Goal: Register for event/course

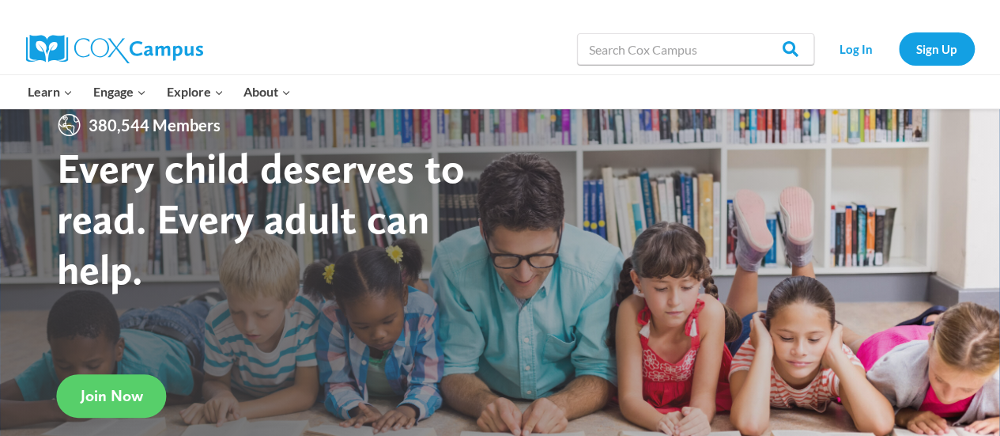
scroll to position [28, 0]
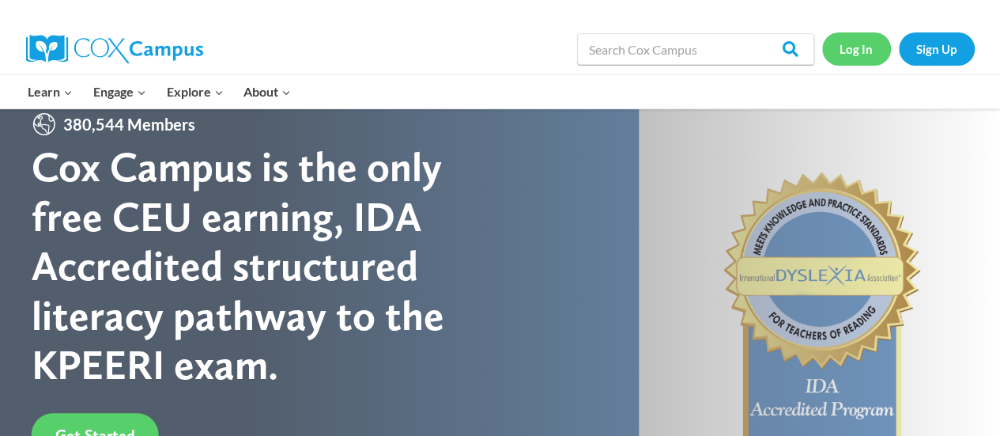
click at [855, 51] on link "Log In" at bounding box center [856, 48] width 69 height 32
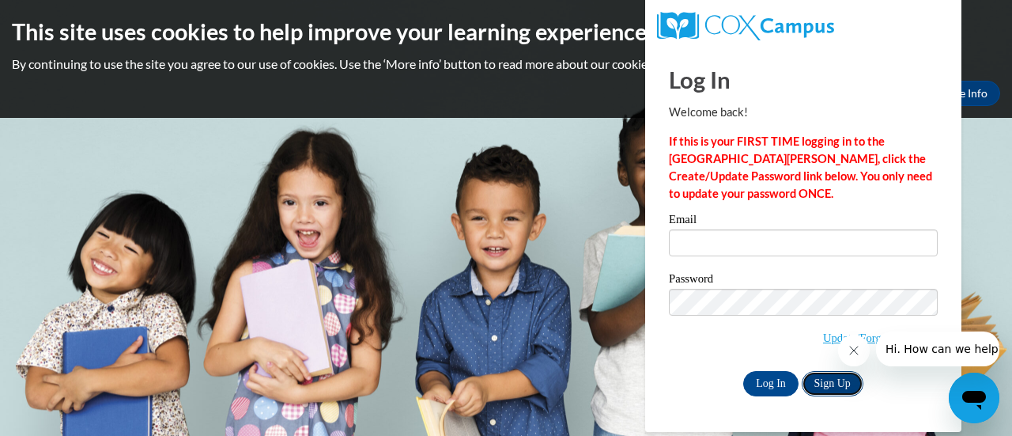
click at [827, 381] on link "Sign Up" at bounding box center [833, 383] width 62 height 25
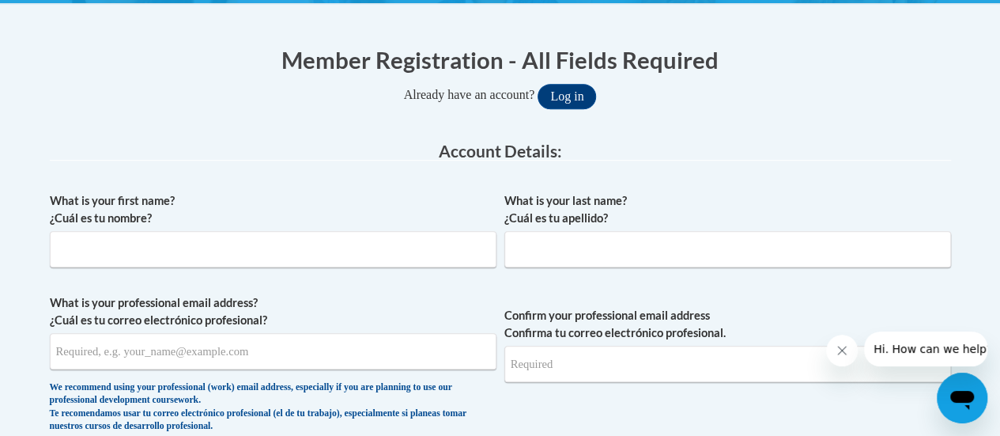
scroll to position [294, 0]
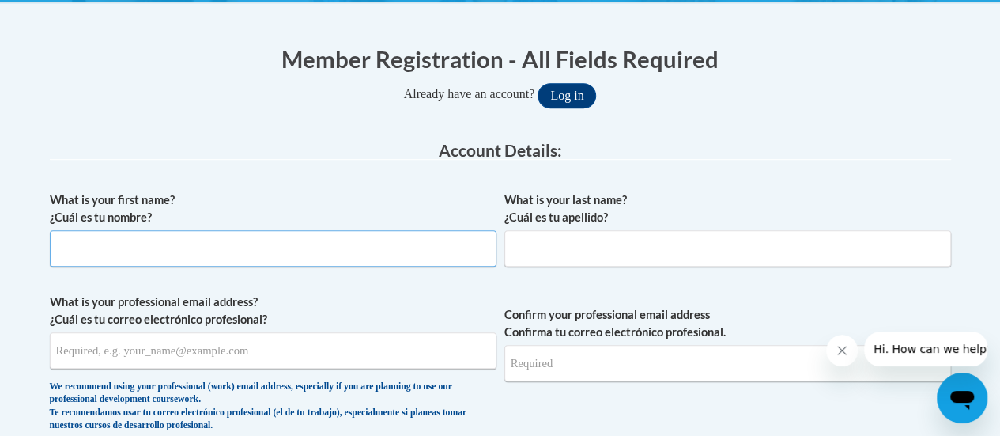
click at [449, 251] on input "What is your first name? ¿Cuál es tu nombre?" at bounding box center [273, 248] width 447 height 36
type input "[PERSON_NAME]"
click at [621, 246] on input "What is your last name? ¿Cuál es tu apellido?" at bounding box center [727, 248] width 447 height 36
type input "Cimbalnik"
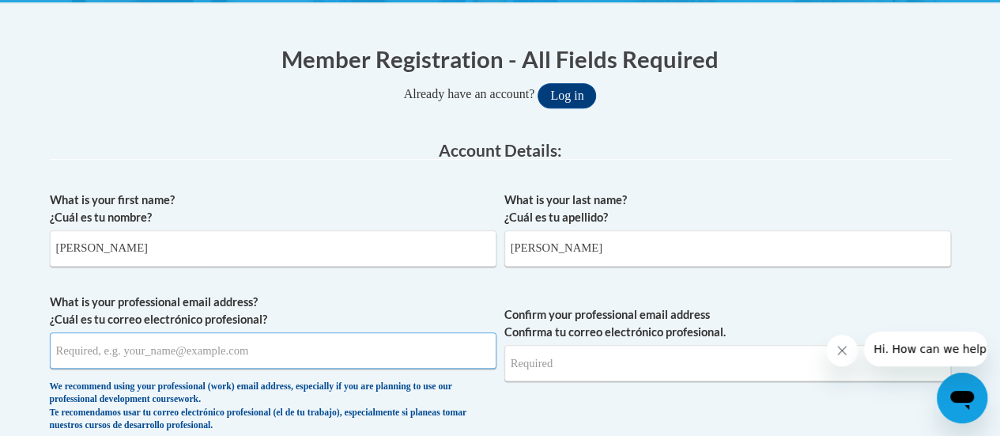
click at [153, 340] on input "What is your professional email address? ¿Cuál es tu correo electrónico profesi…" at bounding box center [273, 350] width 447 height 36
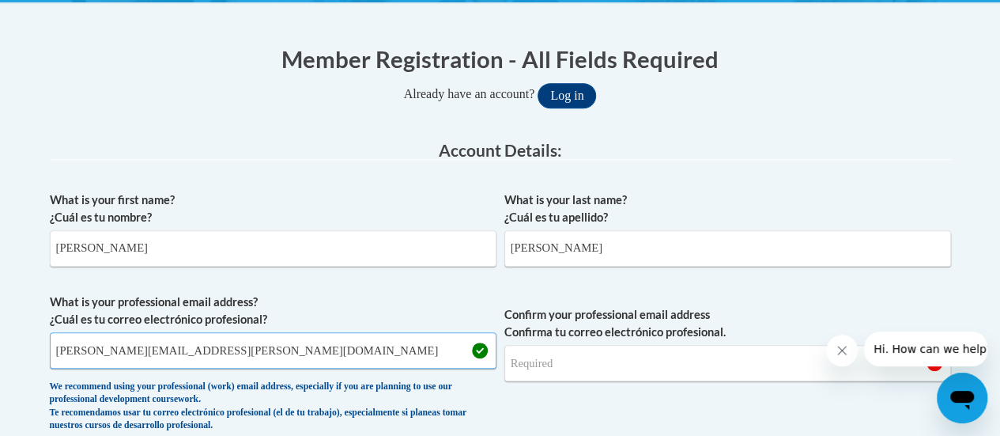
type input "ella.cimbalnik@rusd.org"
click at [579, 376] on input "Confirm your professional email address Confirma tu correo electrónico profesio…" at bounding box center [727, 363] width 447 height 36
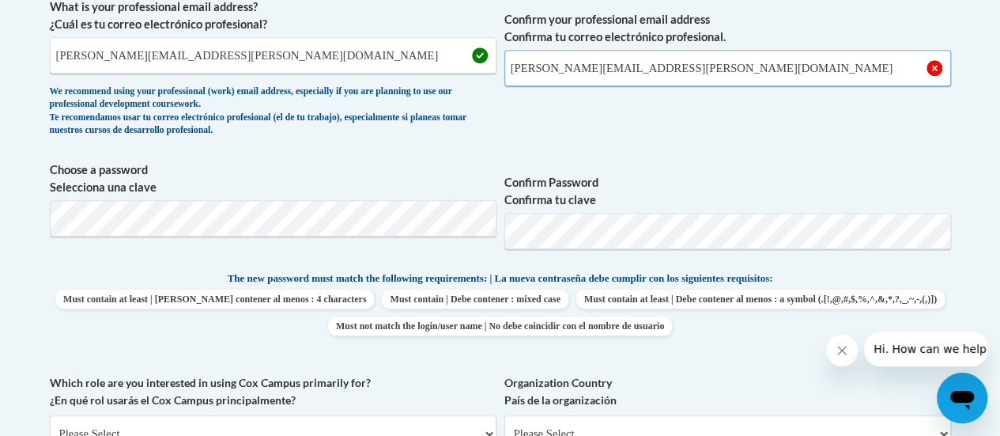
scroll to position [588, 0]
type input "ella.cimbalnik@rusd.org"
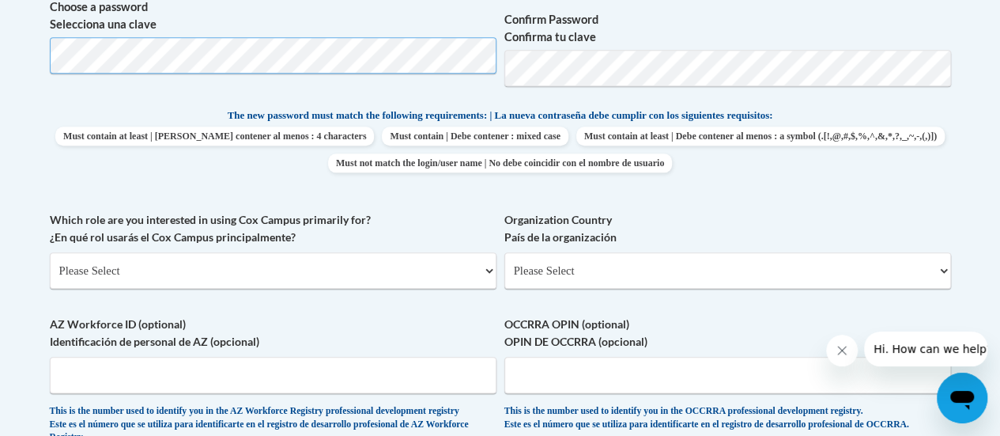
scroll to position [753, 0]
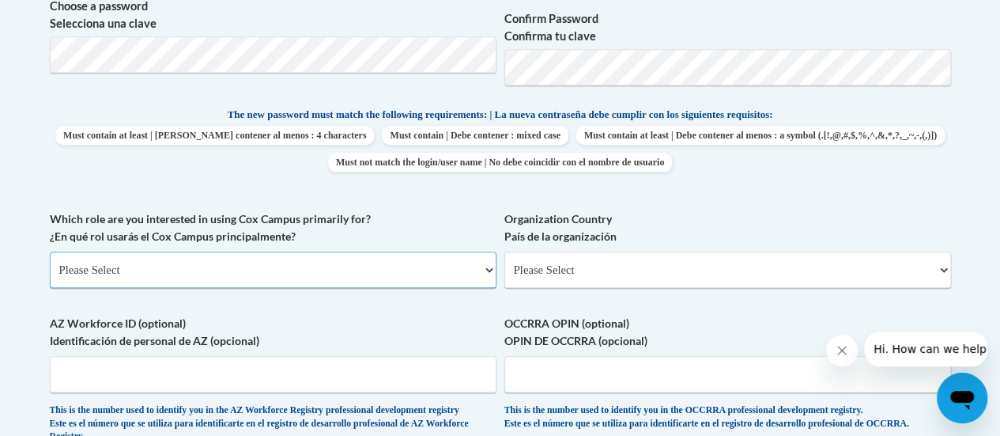
click at [325, 271] on select "Please Select College/University | Colegio/Universidad Community/Nonprofit Part…" at bounding box center [273, 269] width 447 height 36
select select "fbf2d438-af2f-41f8-98f1-81c410e29de3"
click at [50, 251] on select "Please Select College/University | Colegio/Universidad Community/Nonprofit Part…" at bounding box center [273, 269] width 447 height 36
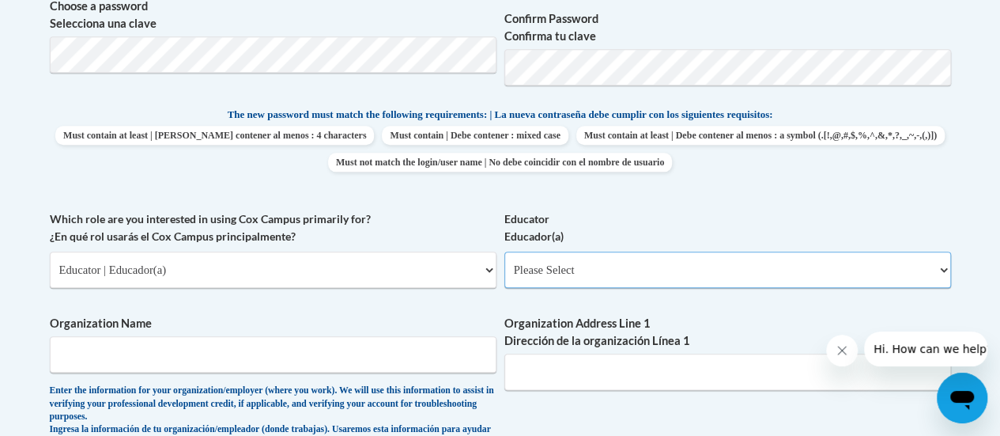
click at [584, 269] on select "Please Select Early Learning/Daycare Teacher/Family Home Care Provider | Maestr…" at bounding box center [727, 269] width 447 height 36
select select "8e40623d-54d0-45cd-9f92-5df65cd3f8cf"
click at [504, 251] on select "Please Select Early Learning/Daycare Teacher/Family Home Care Provider | Maestr…" at bounding box center [727, 269] width 447 height 36
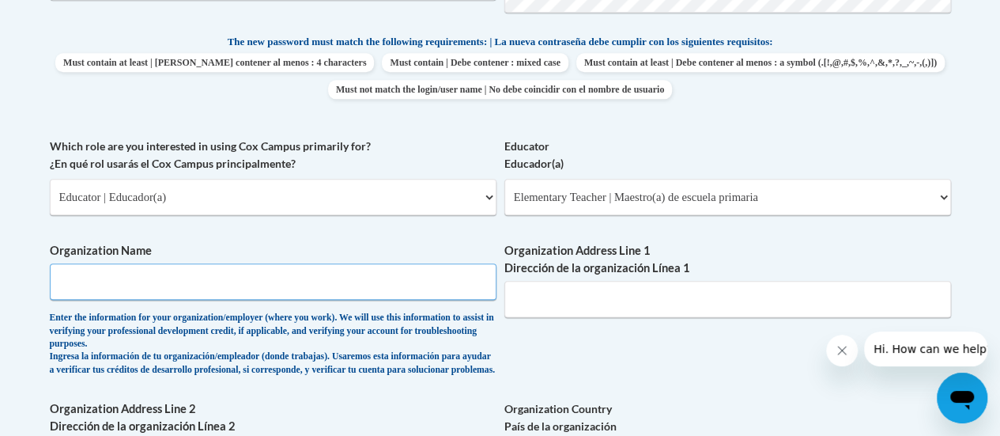
click at [253, 282] on input "Organization Name" at bounding box center [273, 281] width 447 height 36
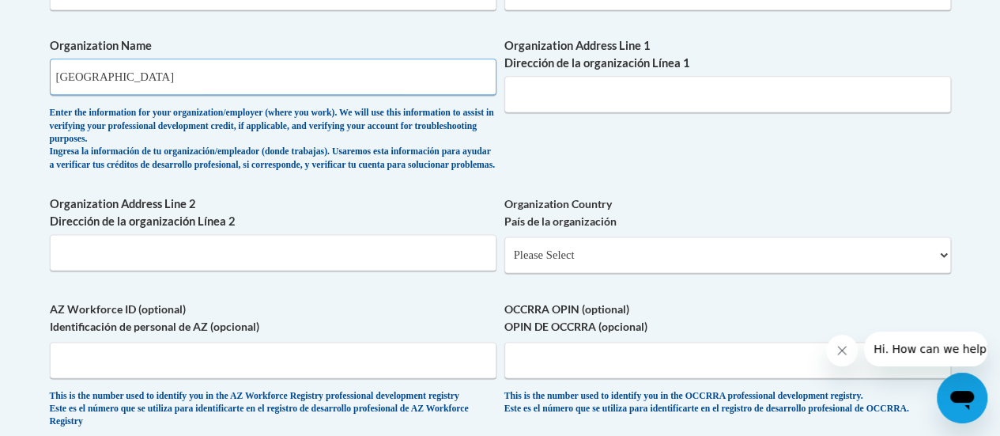
scroll to position [987, 0]
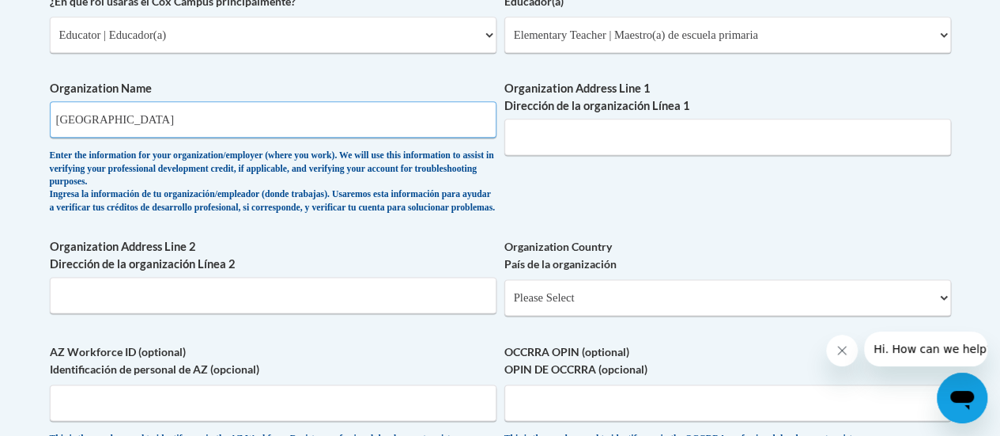
type input "Starbuck International School"
click at [612, 148] on input "Organization Address Line 1 Dirección de la organización Línea 1" at bounding box center [727, 137] width 447 height 36
paste input "1516 Ohio St, Racine, WI 53405"
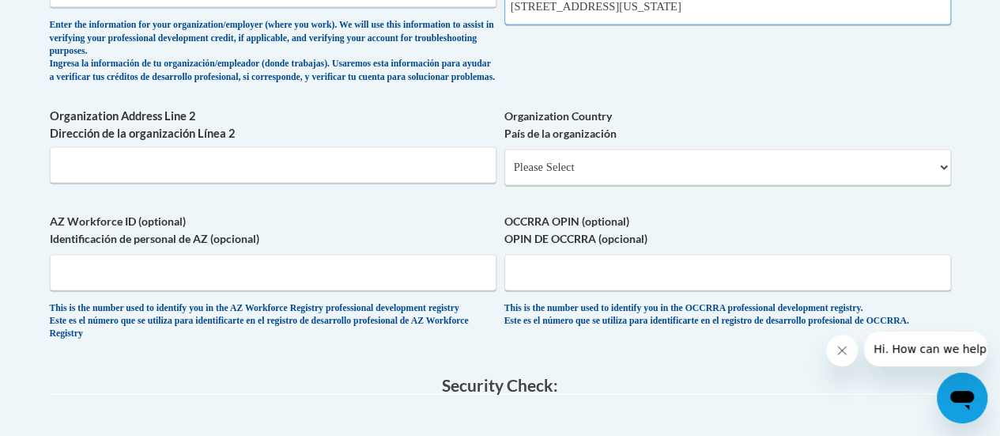
scroll to position [1127, 0]
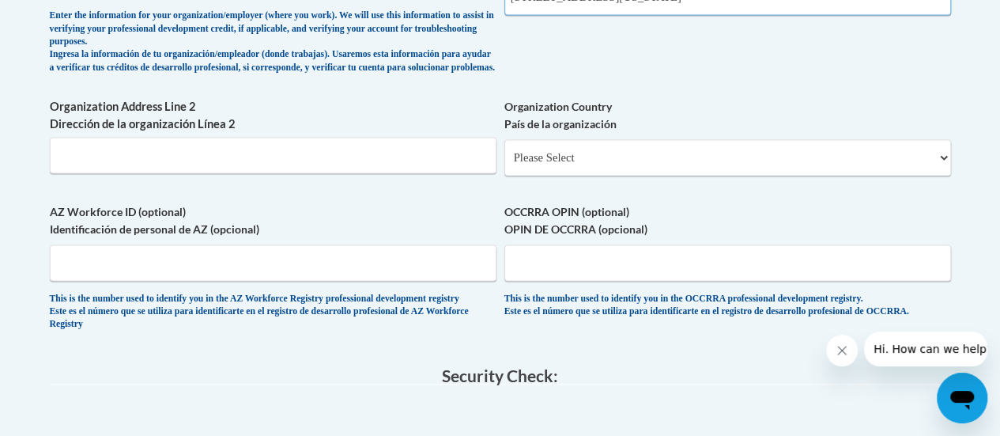
type input "1516 Ohio St, Racine, WI 53405"
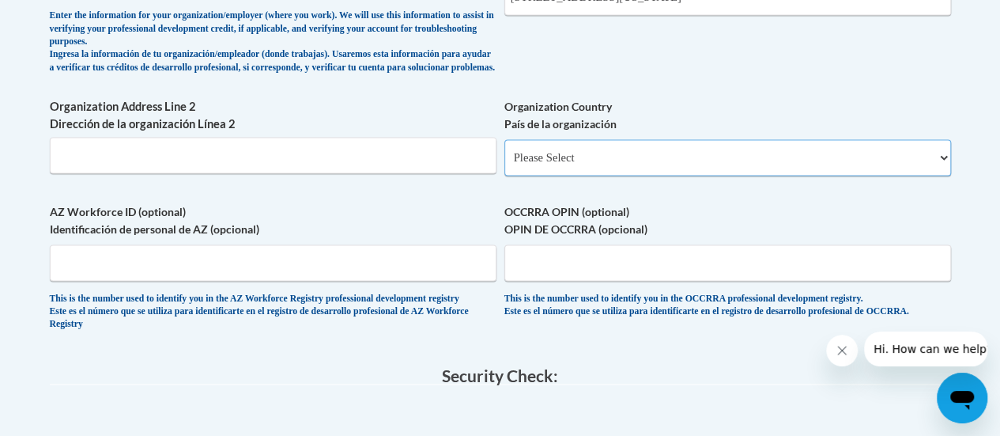
click at [577, 176] on select "Please Select United States | Estados Unidos Outside of the United States | Fue…" at bounding box center [727, 157] width 447 height 36
select select "ad49bcad-a171-4b2e-b99c-48b446064914"
click at [504, 152] on select "Please Select United States | Estados Unidos Outside of the United States | Fue…" at bounding box center [727, 157] width 447 height 36
select select
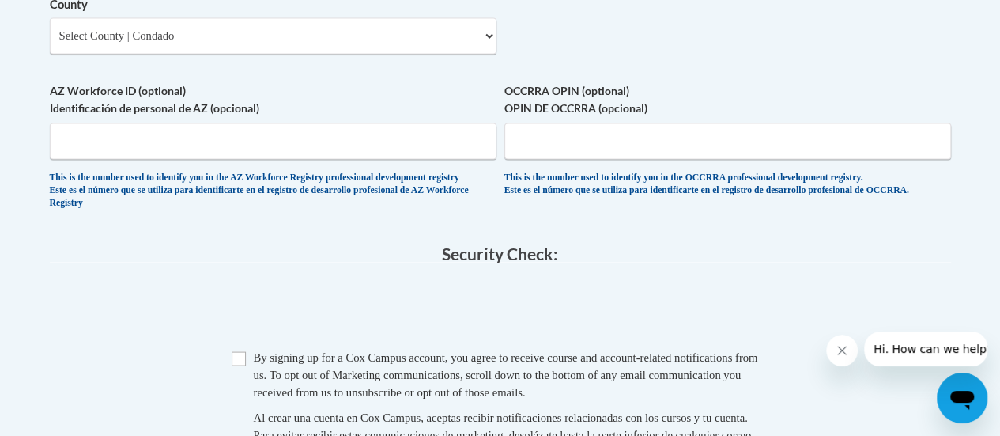
scroll to position [1498, 0]
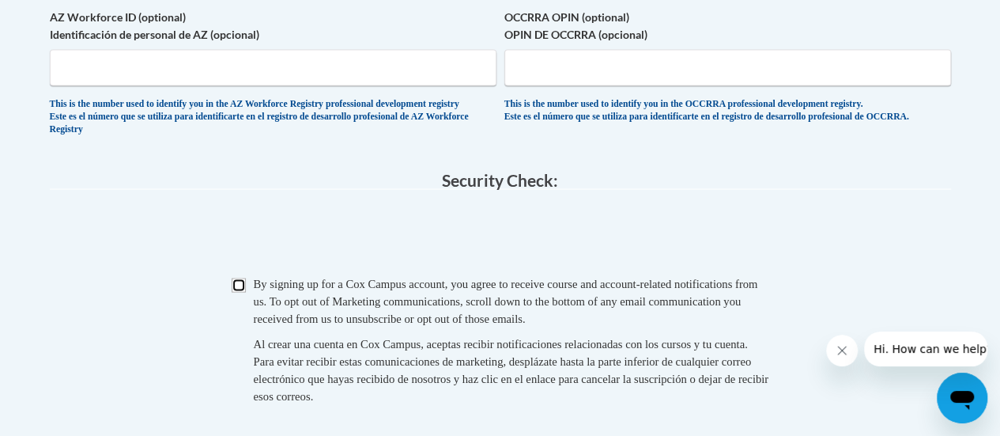
click at [236, 292] on input "Checkbox" at bounding box center [239, 285] width 14 height 14
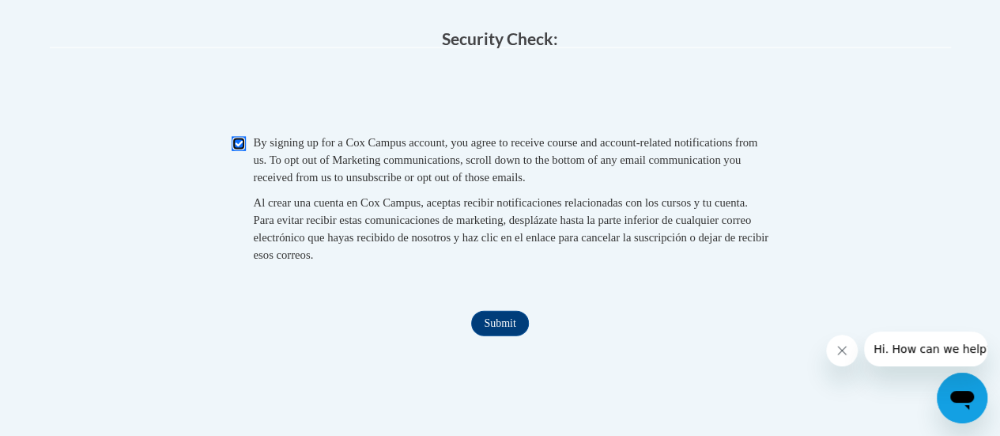
scroll to position [1641, 0]
click at [498, 334] on input "Submit" at bounding box center [499, 321] width 57 height 25
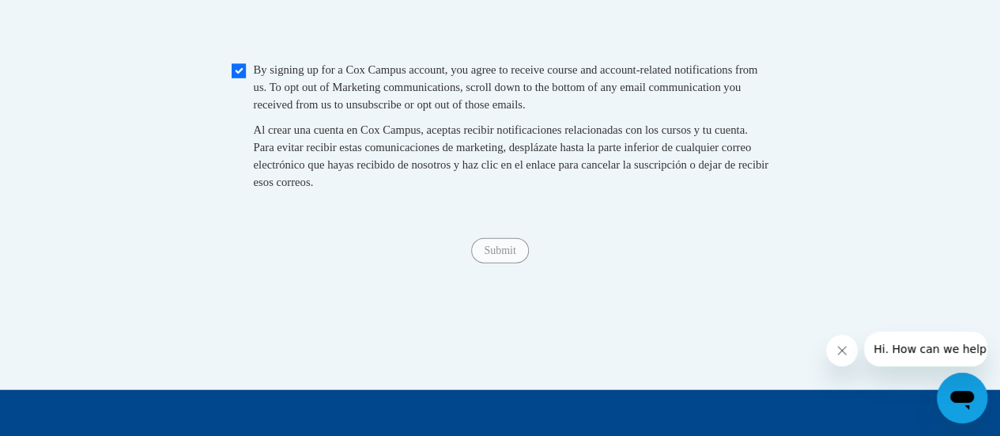
scroll to position [1711, 0]
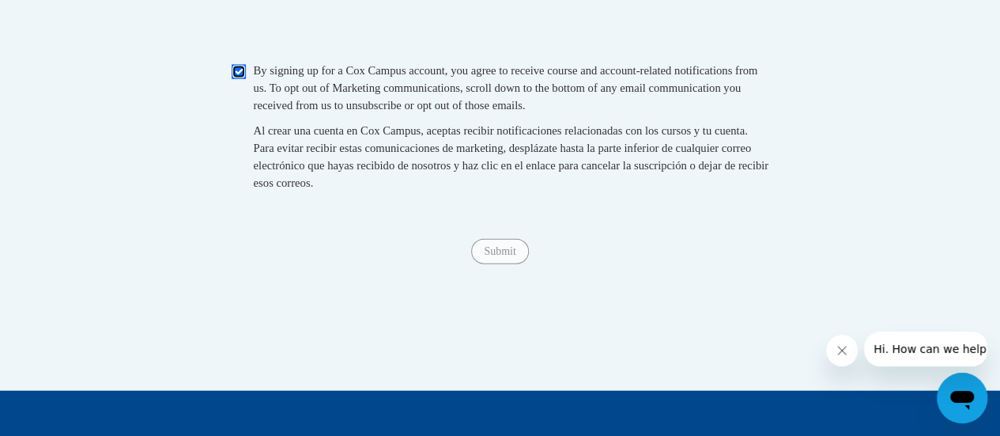
click at [235, 79] on input "Checkbox" at bounding box center [239, 72] width 14 height 14
checkbox input "true"
click at [494, 264] on input "Submit" at bounding box center [499, 251] width 57 height 25
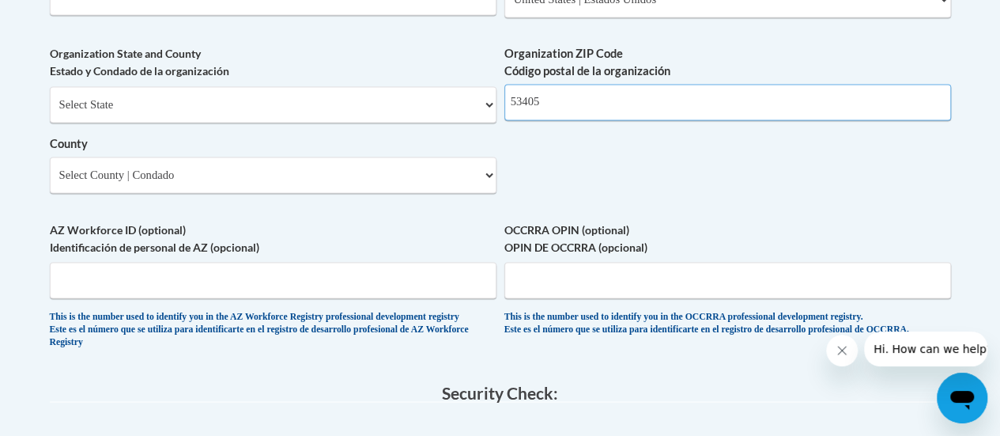
scroll to position [1951, 0]
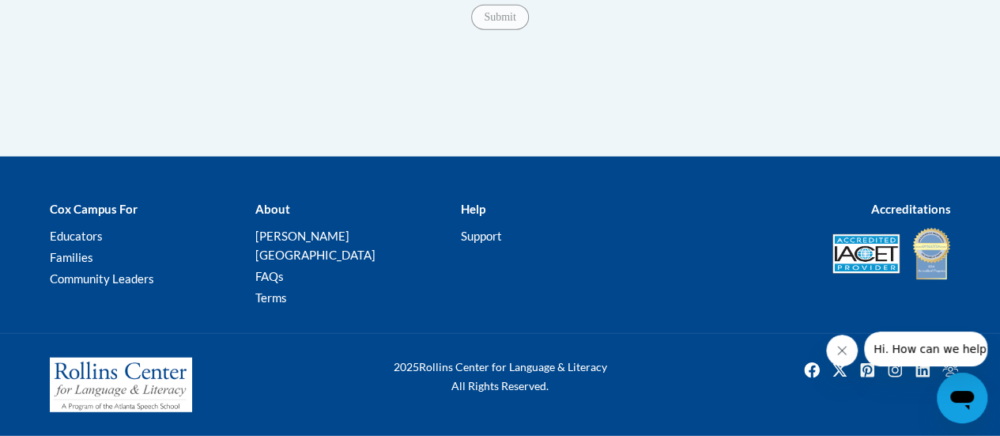
type input "53405"
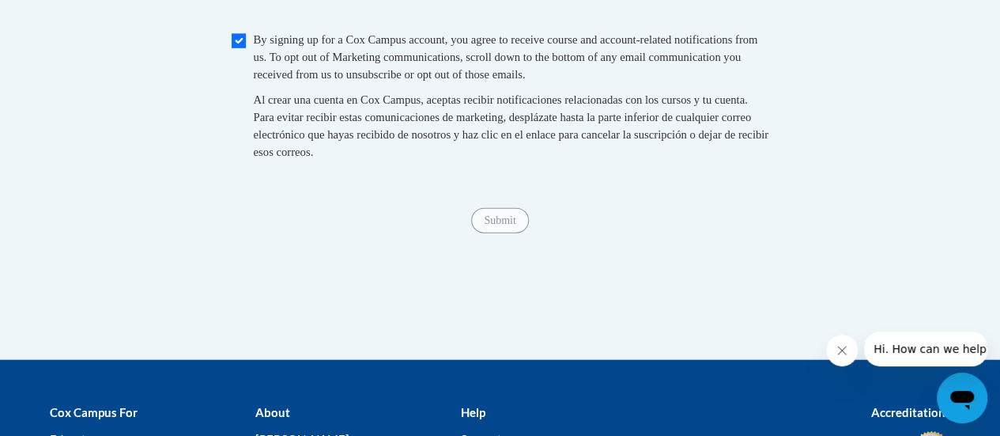
scroll to position [1741, 0]
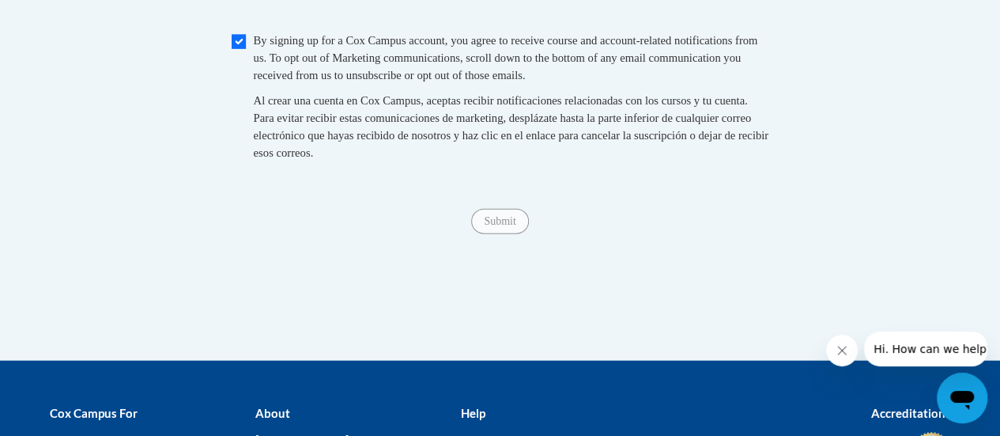
click at [247, 66] on span "Checkbox By signing up for a Cox Campus account, you agree to receive course an…" at bounding box center [501, 104] width 538 height 145
click at [237, 49] on input "Checkbox" at bounding box center [239, 42] width 14 height 14
checkbox input "true"
click at [498, 234] on input "Submit" at bounding box center [499, 221] width 57 height 25
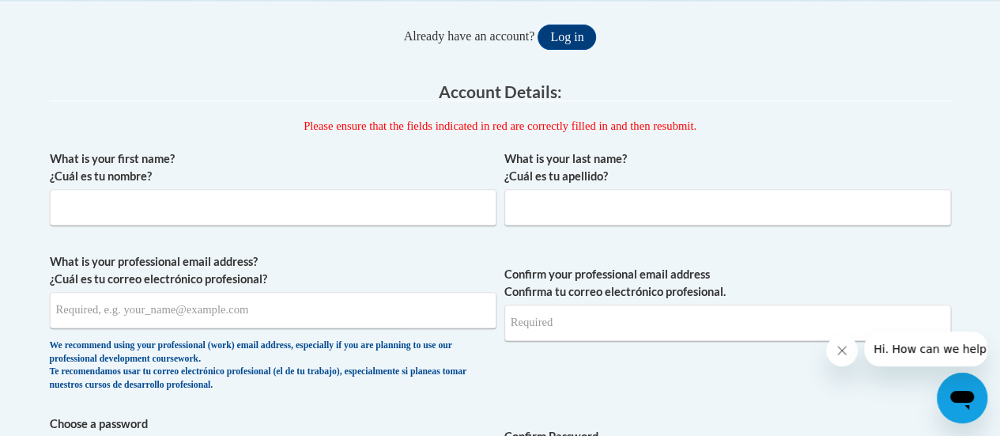
scroll to position [232, 0]
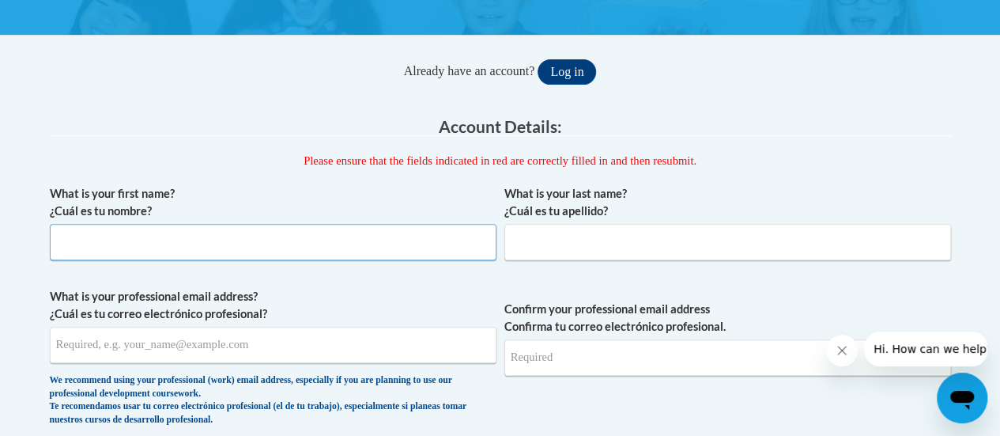
click at [142, 235] on input "What is your first name? ¿Cuál es tu nombre?" at bounding box center [273, 242] width 447 height 36
type input "[PERSON_NAME]"
click at [568, 243] on input "What is your last name? ¿Cuál es tu apellido?" at bounding box center [727, 242] width 447 height 36
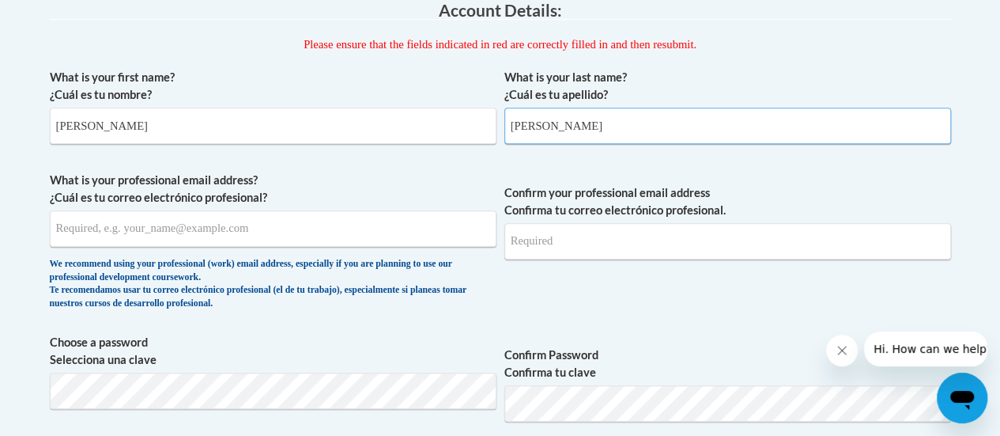
scroll to position [349, 0]
type input "[PERSON_NAME]"
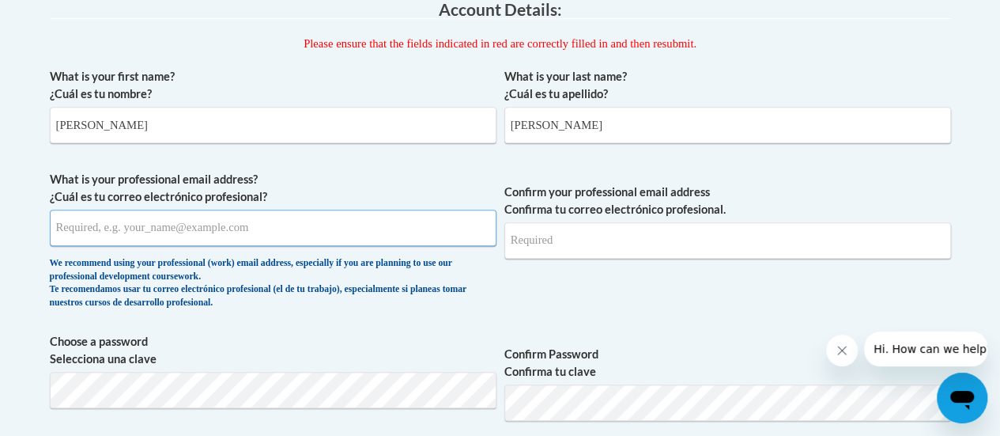
click at [118, 233] on input "What is your professional email address? ¿Cuál es tu correo electrónico profesi…" at bounding box center [273, 228] width 447 height 36
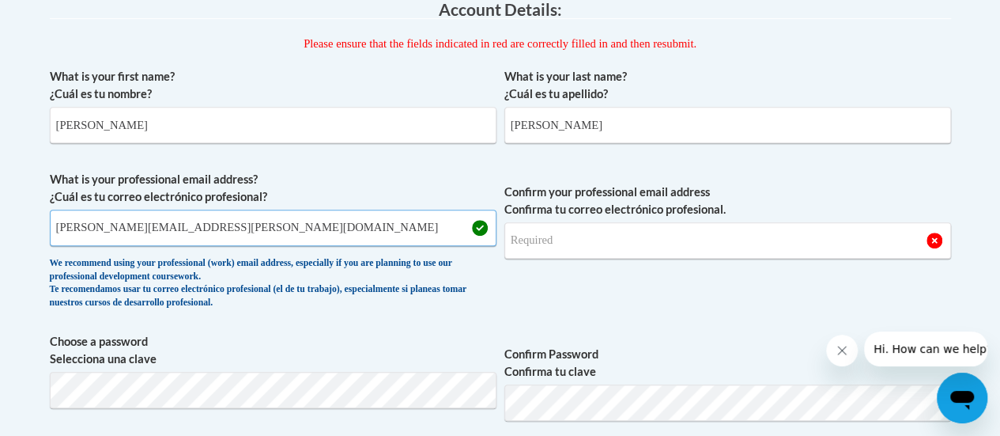
type input "[PERSON_NAME][EMAIL_ADDRESS][PERSON_NAME][DOMAIN_NAME]"
click at [563, 244] on input "Confirm your professional email address Confirma tu correo electrónico profesio…" at bounding box center [727, 240] width 447 height 36
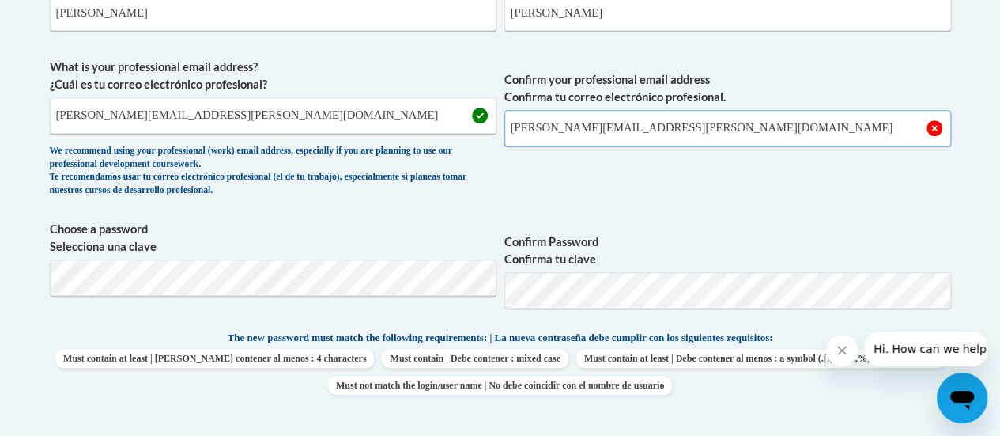
scroll to position [463, 0]
type input "[PERSON_NAME][EMAIL_ADDRESS][PERSON_NAME][DOMAIN_NAME]"
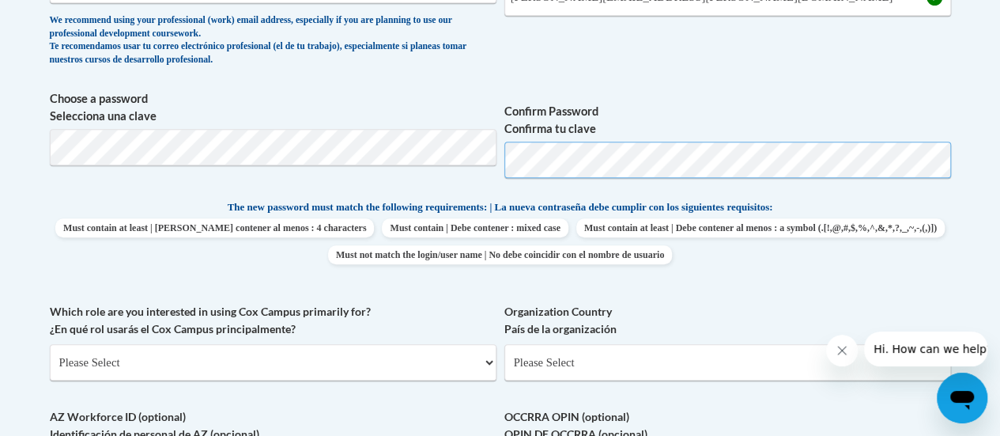
scroll to position [610, 0]
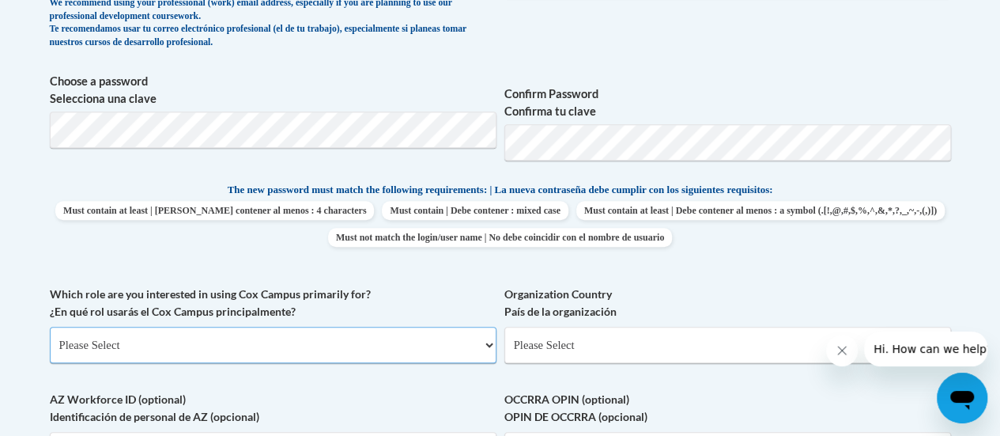
click at [180, 355] on select "Please Select College/University | Colegio/Universidad Community/Nonprofit Part…" at bounding box center [273, 345] width 447 height 36
select select "fbf2d438-af2f-41f8-98f1-81c410e29de3"
click at [50, 327] on select "Please Select College/University | Colegio/Universidad Community/Nonprofit Part…" at bounding box center [273, 345] width 447 height 36
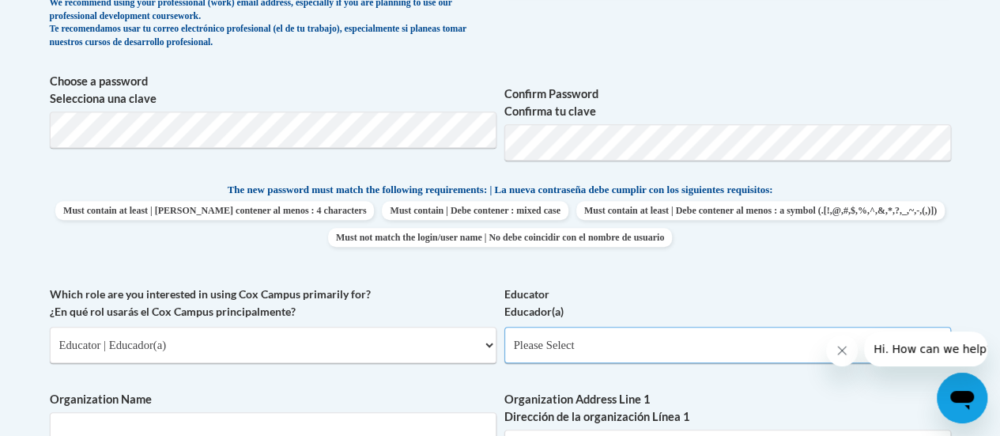
click at [525, 334] on select "Please Select Early Learning/Daycare Teacher/Family Home Care Provider | Maestr…" at bounding box center [727, 345] width 447 height 36
select select "8e40623d-54d0-45cd-9f92-5df65cd3f8cf"
click at [504, 327] on select "Please Select Early Learning/Daycare Teacher/Family Home Care Provider | Maestr…" at bounding box center [727, 345] width 447 height 36
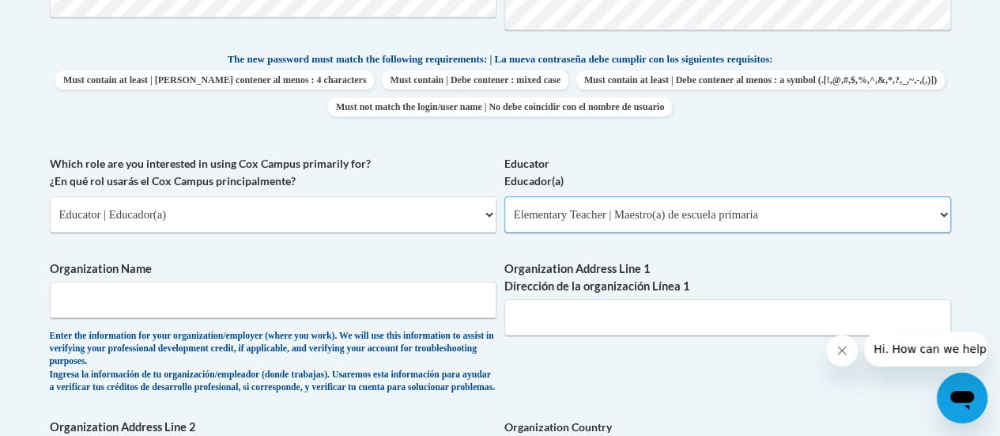
scroll to position [755, 0]
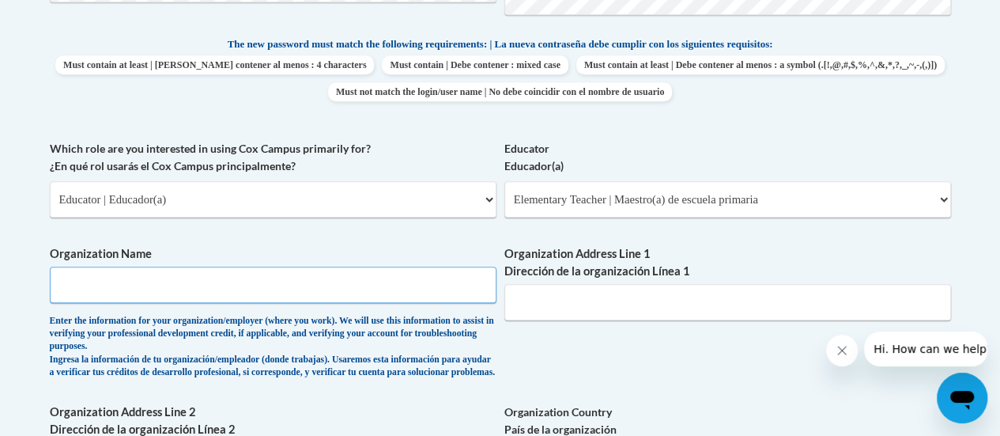
click at [233, 289] on input "Organization Name" at bounding box center [273, 284] width 447 height 36
type input "Starbuck International School"
click at [637, 300] on input "Organization Address Line 1 Dirección de la organización Línea 1" at bounding box center [727, 302] width 447 height 36
type input "1516 Ohio St, Racine, WI 53405"
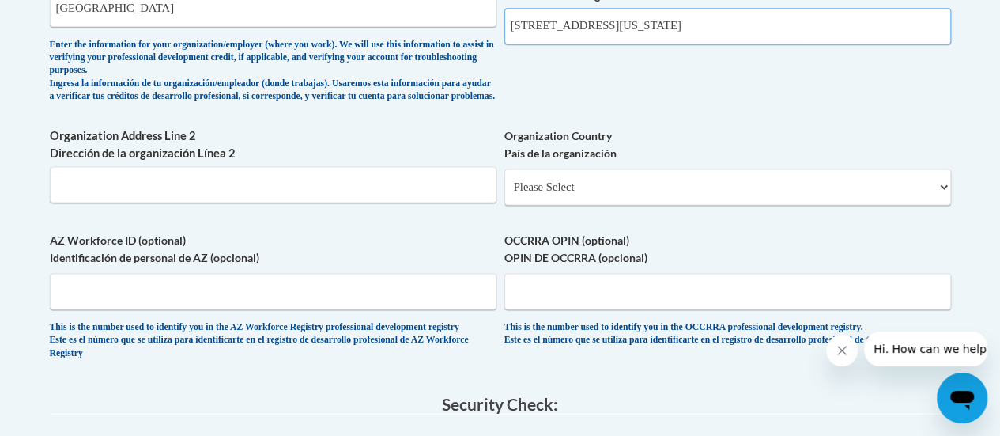
scroll to position [1032, 0]
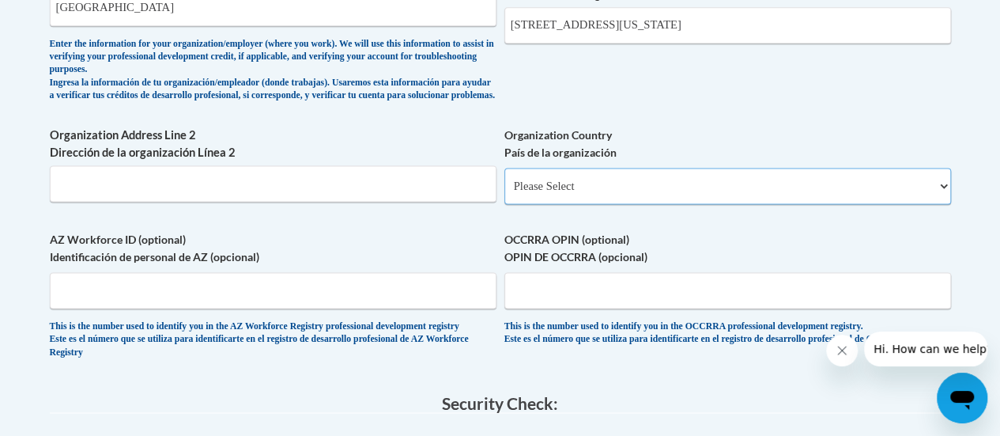
click at [534, 202] on select "Please Select United States | Estados Unidos Outside of the United States | Fue…" at bounding box center [727, 186] width 447 height 36
select select "ad49bcad-a171-4b2e-b99c-48b446064914"
click at [504, 179] on select "Please Select United States | Estados Unidos Outside of the United States | Fue…" at bounding box center [727, 186] width 447 height 36
select select
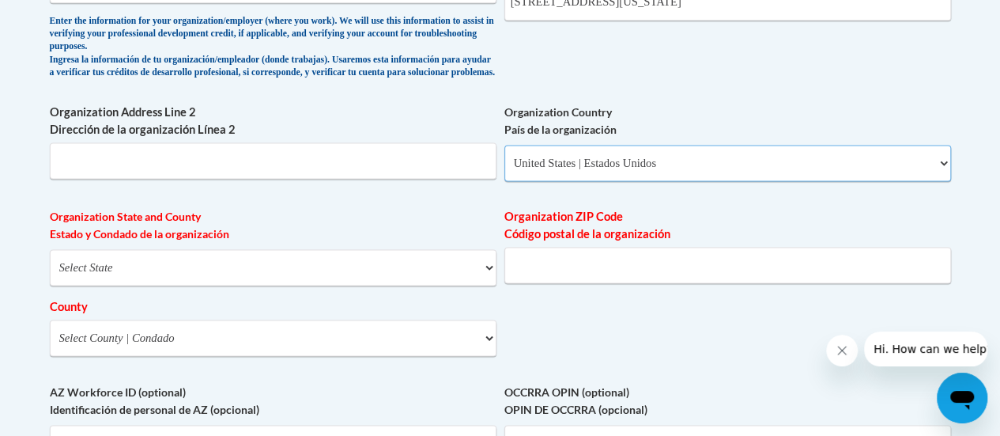
scroll to position [1055, 0]
click at [291, 270] on select "Select State Alabama Alaska Arizona Arkansas California Colorado Connecticut De…" at bounding box center [273, 266] width 447 height 36
select select "Wisconsin"
click at [50, 260] on select "Select State Alabama Alaska Arizona Arkansas California Colorado Connecticut De…" at bounding box center [273, 266] width 447 height 36
click at [115, 333] on select "Select County Adams Ashland Barron Bayfield Brown Buffalo Burnett Calumet Chipp…" at bounding box center [273, 337] width 447 height 36
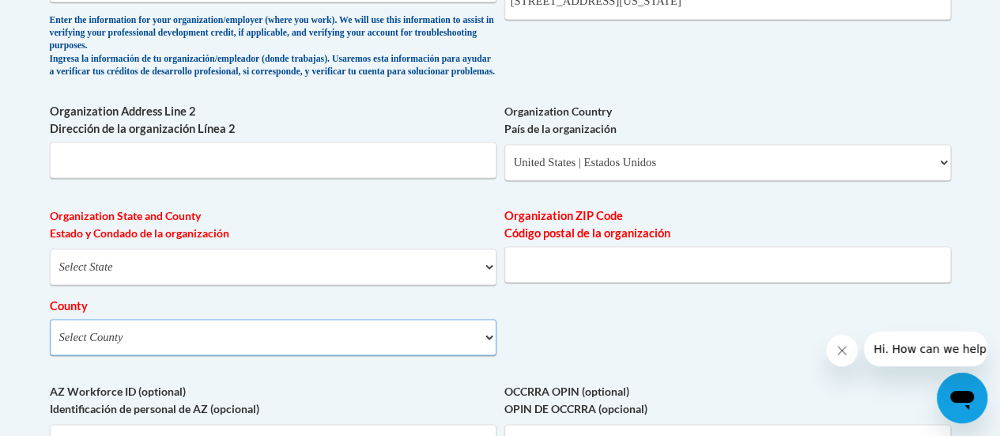
select select "Racine"
click at [50, 330] on select "Select County Adams Ashland Barron Bayfield Brown Buffalo Burnett Calumet Chipp…" at bounding box center [273, 337] width 447 height 36
click at [560, 282] on input "Organization ZIP Code Código postal de la organización" at bounding box center [727, 264] width 447 height 36
type input "53405"
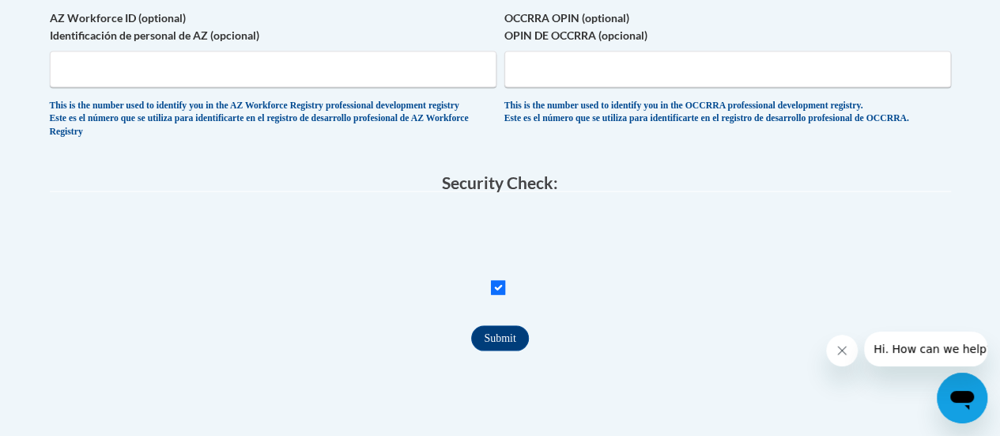
scroll to position [1441, 0]
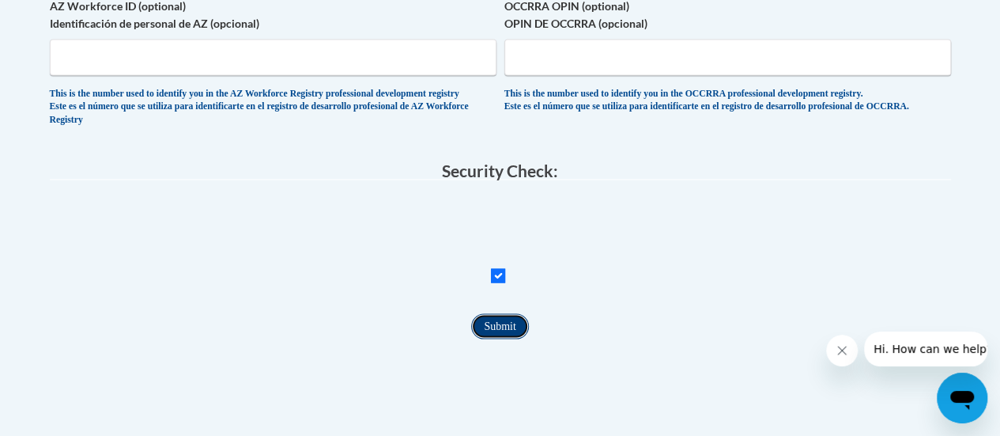
click at [500, 338] on input "Submit" at bounding box center [499, 325] width 57 height 25
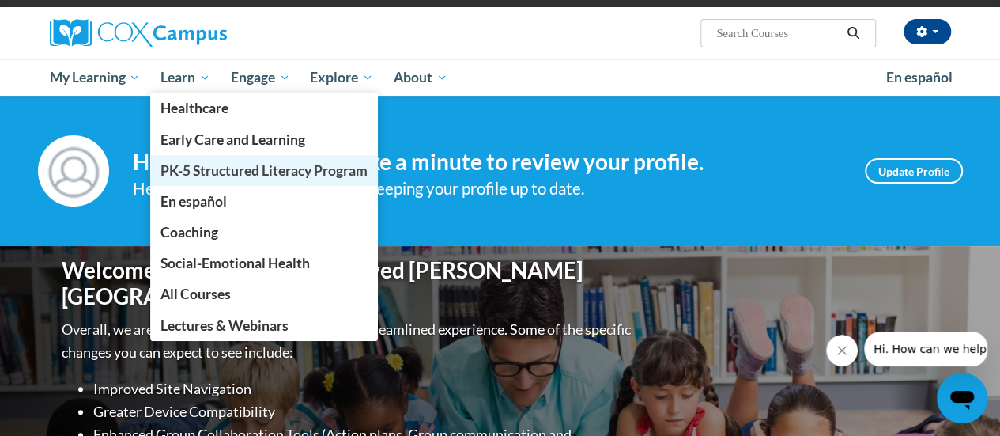
scroll to position [111, 0]
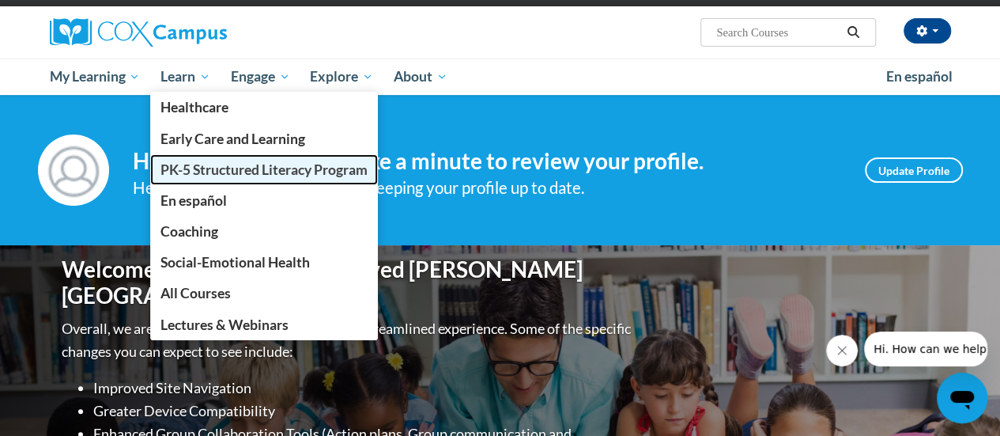
click at [206, 173] on span "PK-5 Structured Literacy Program" at bounding box center [263, 169] width 207 height 17
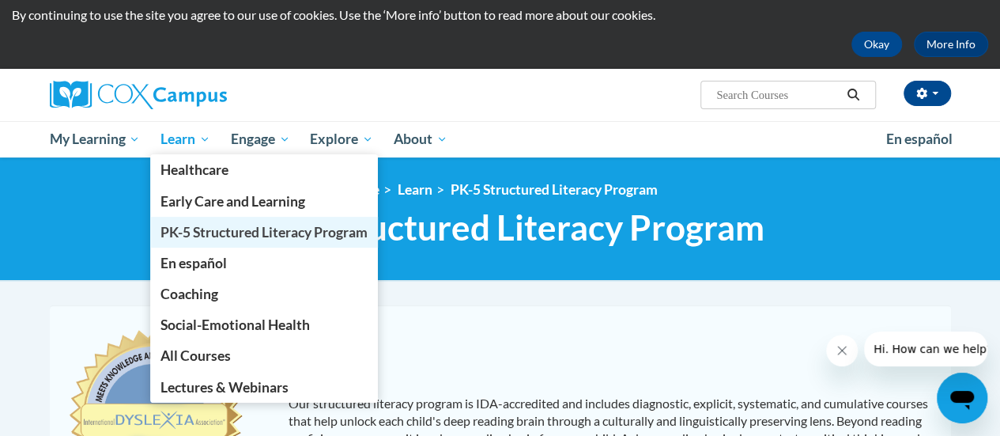
scroll to position [50, 0]
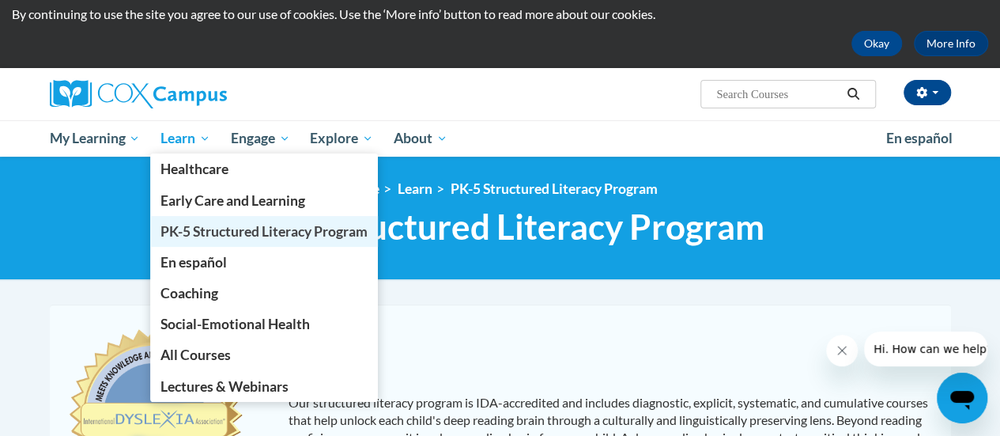
click at [226, 228] on span "PK-5 Structured Literacy Program" at bounding box center [263, 231] width 207 height 17
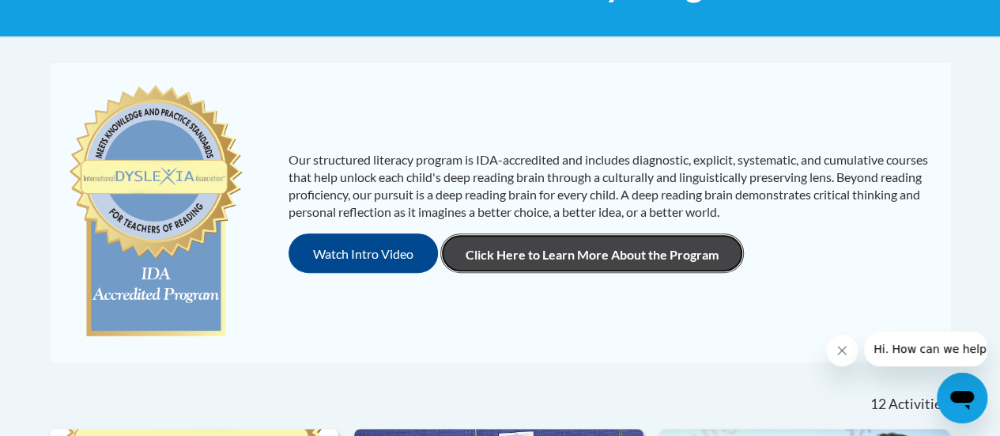
click at [488, 251] on link "Click Here to Learn More About the Program" at bounding box center [592, 253] width 304 height 40
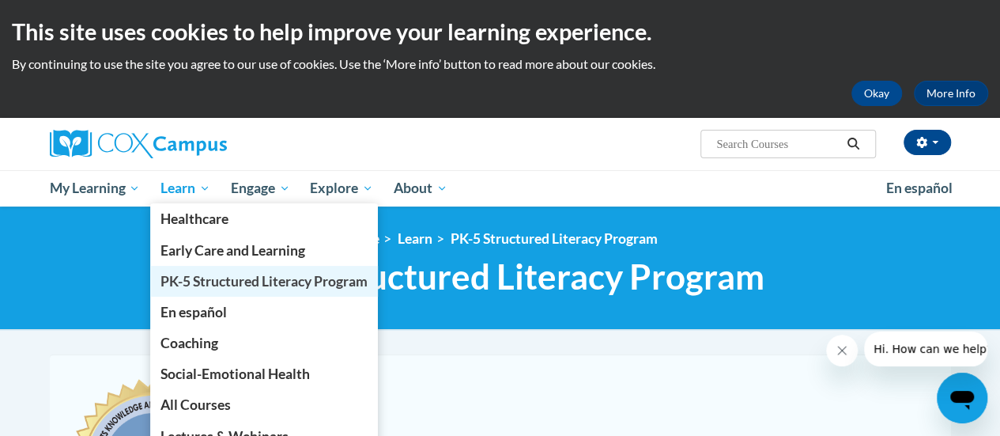
click at [192, 279] on span "PK-5 Structured Literacy Program" at bounding box center [263, 281] width 207 height 17
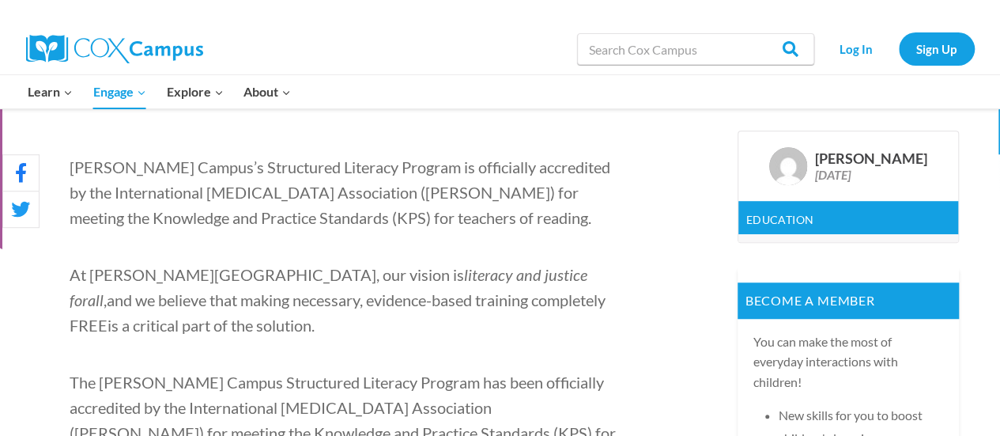
scroll to position [603, 0]
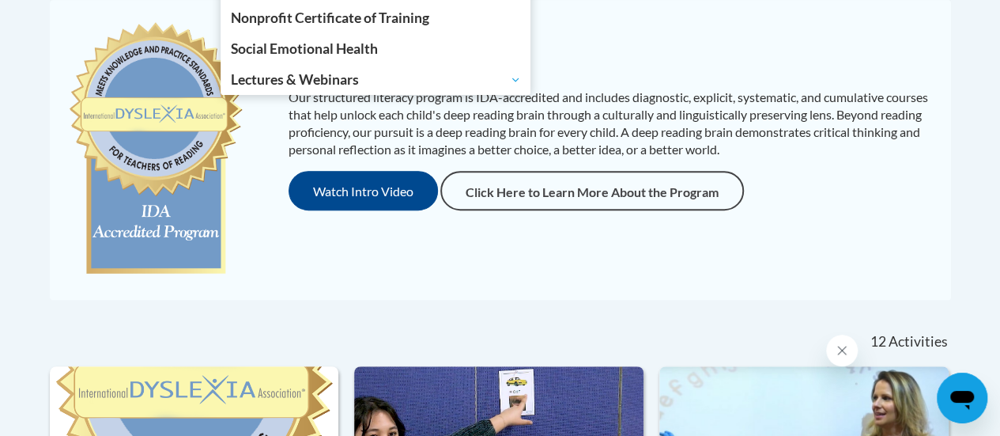
scroll to position [356, 0]
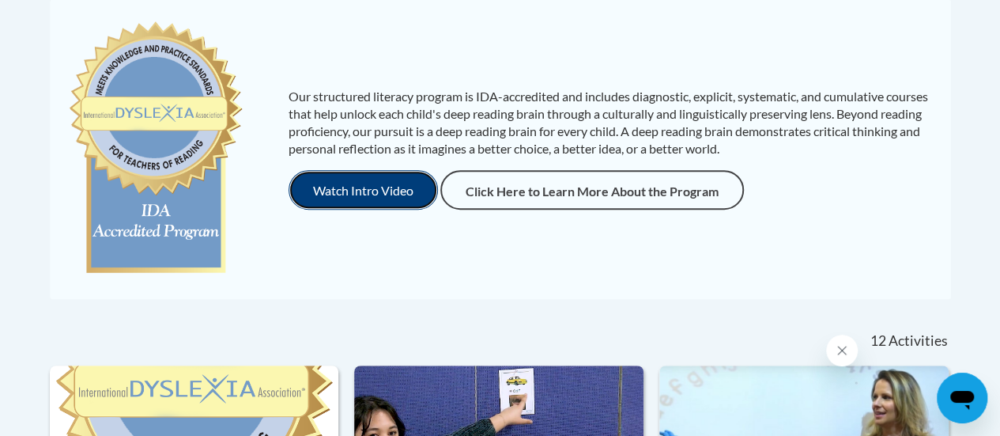
click at [354, 186] on button "Watch Intro Video" at bounding box center [363, 190] width 149 height 40
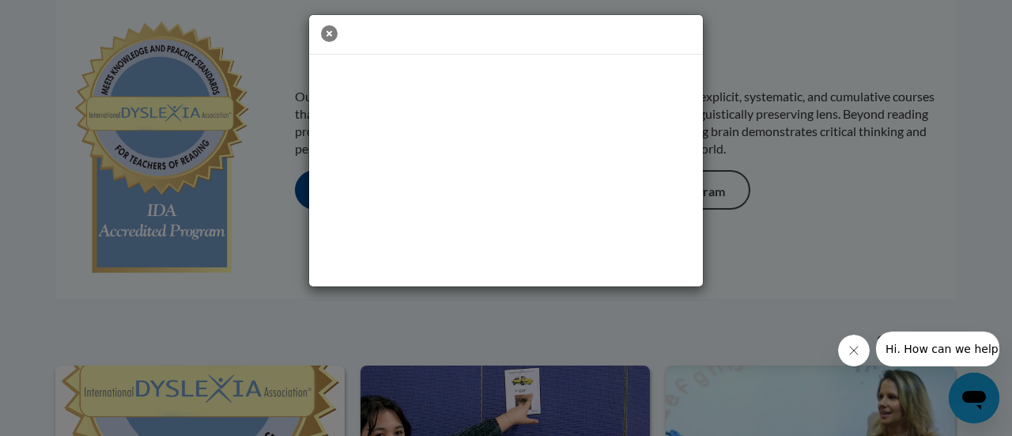
click at [330, 25] on icon "button" at bounding box center [329, 33] width 17 height 17
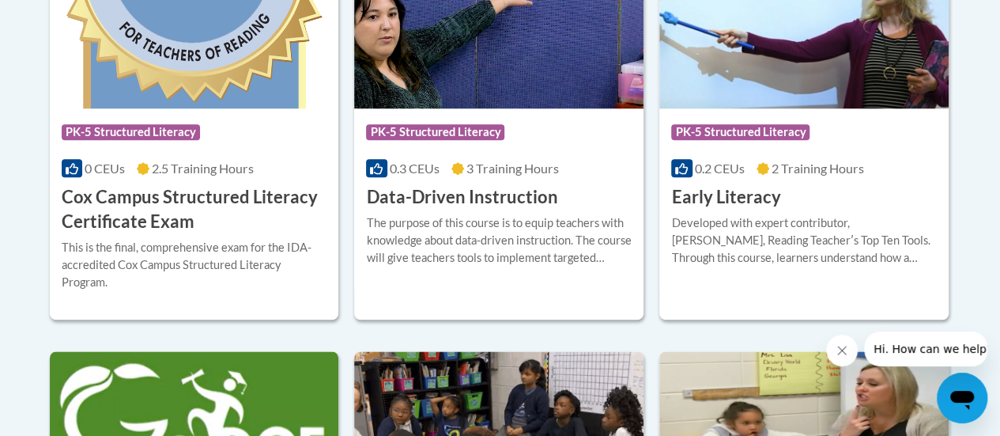
scroll to position [773, 0]
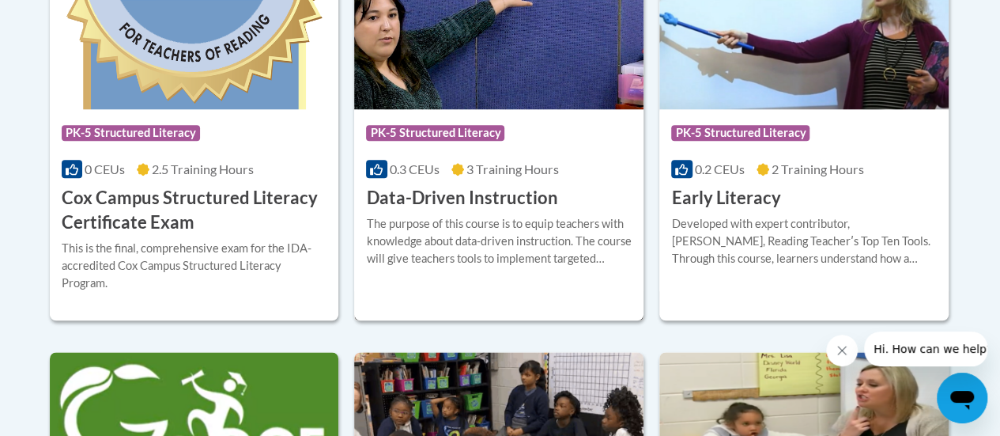
click at [466, 123] on div "Course Category: PK-5 Structured Literacy" at bounding box center [499, 135] width 266 height 36
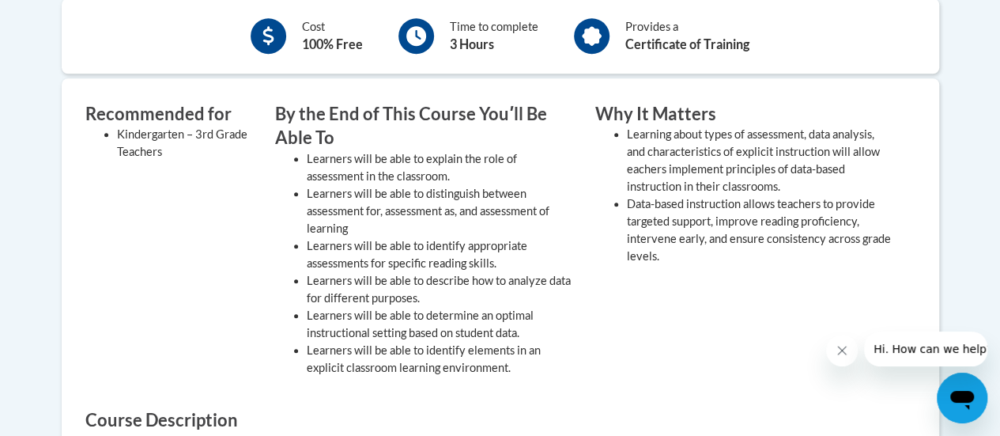
scroll to position [587, 0]
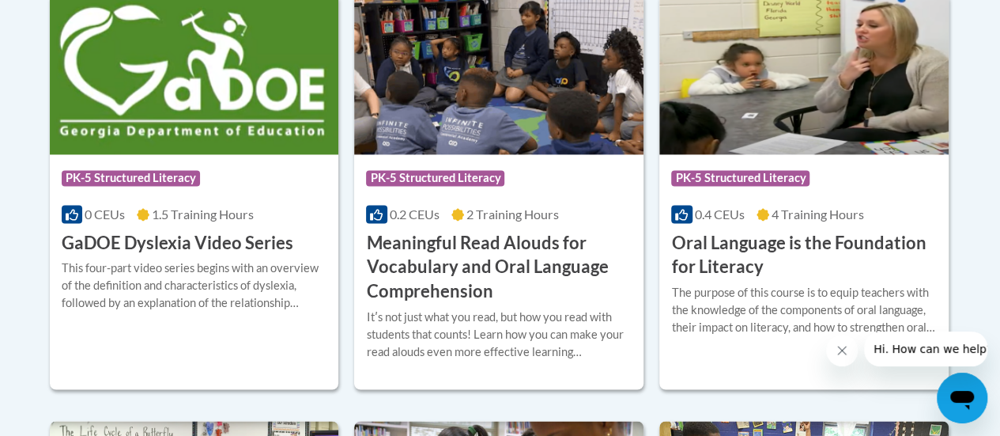
scroll to position [1134, 0]
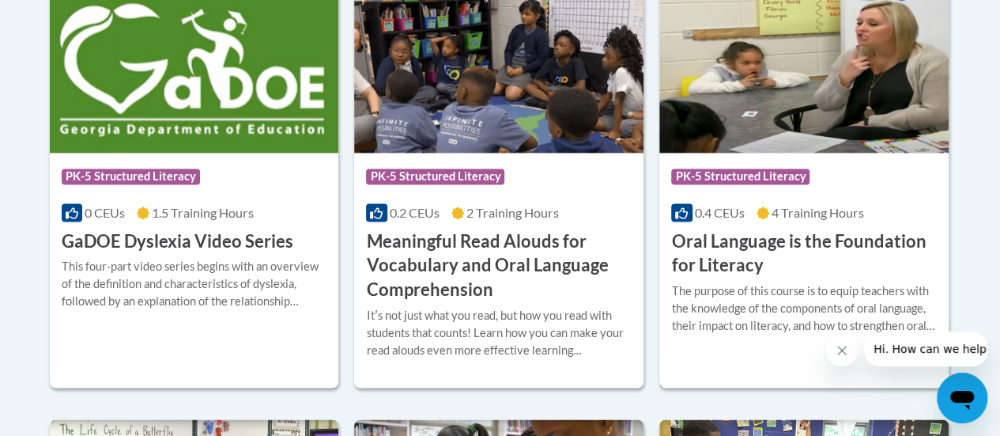
click at [770, 196] on div "Course Category: PK-5 Structured Literacy 0.4 CEUs 4 Training Hours COURSE Oral…" at bounding box center [803, 216] width 289 height 126
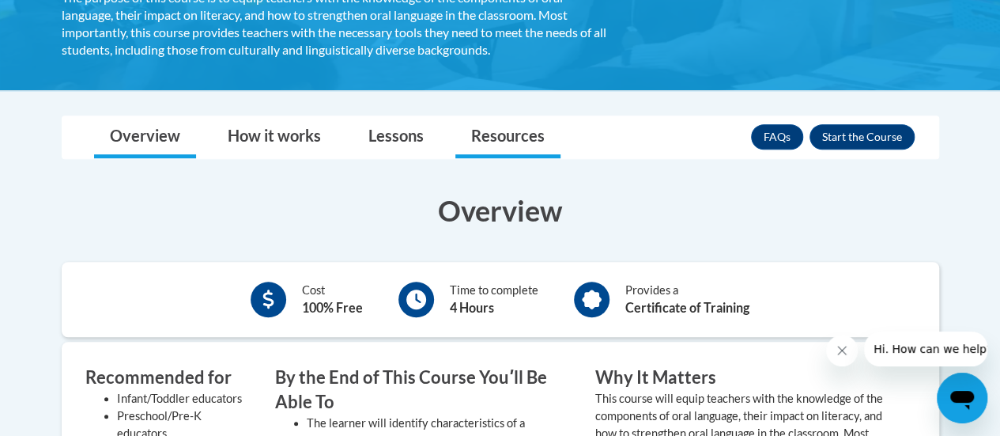
scroll to position [378, 0]
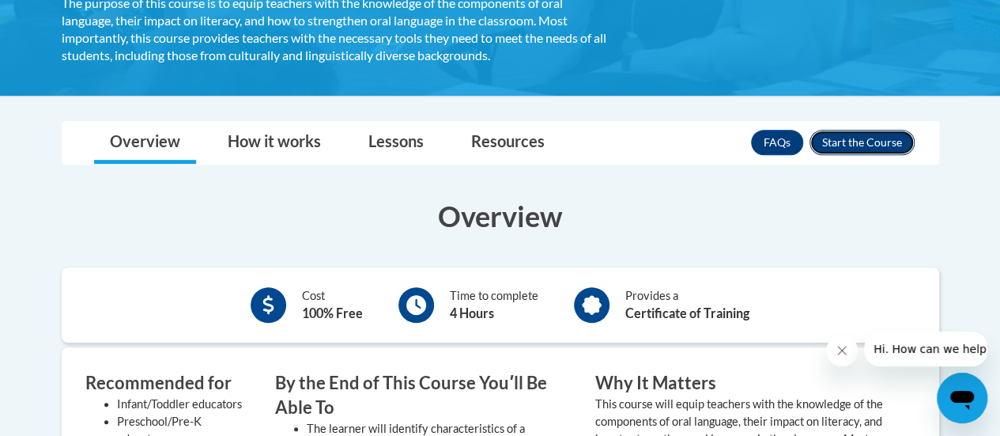
click at [878, 142] on button "Enroll" at bounding box center [862, 142] width 105 height 25
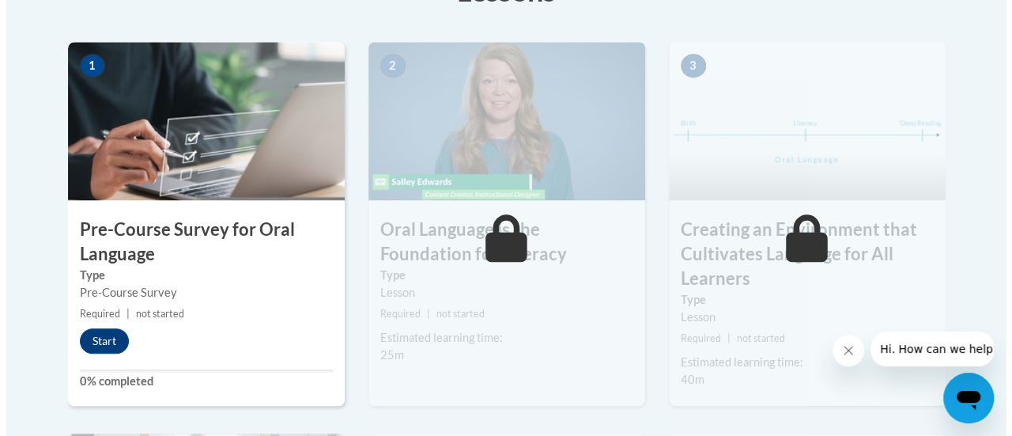
scroll to position [527, 0]
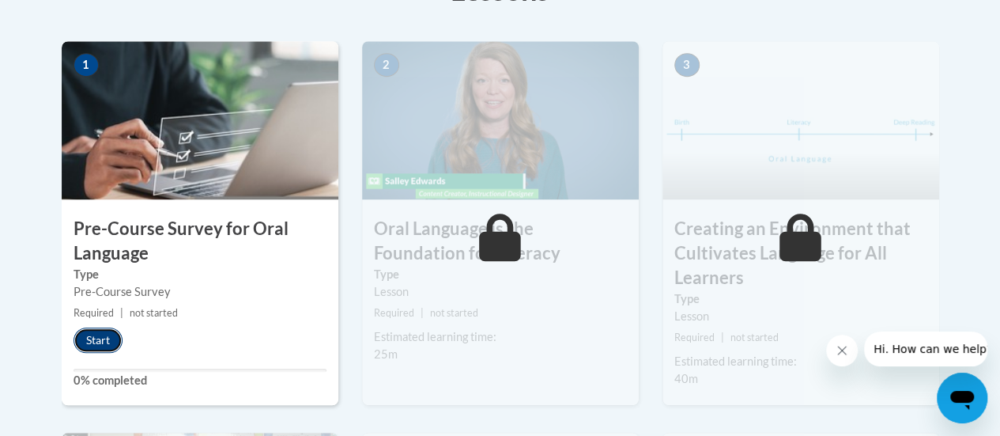
click at [99, 338] on button "Start" at bounding box center [98, 339] width 49 height 25
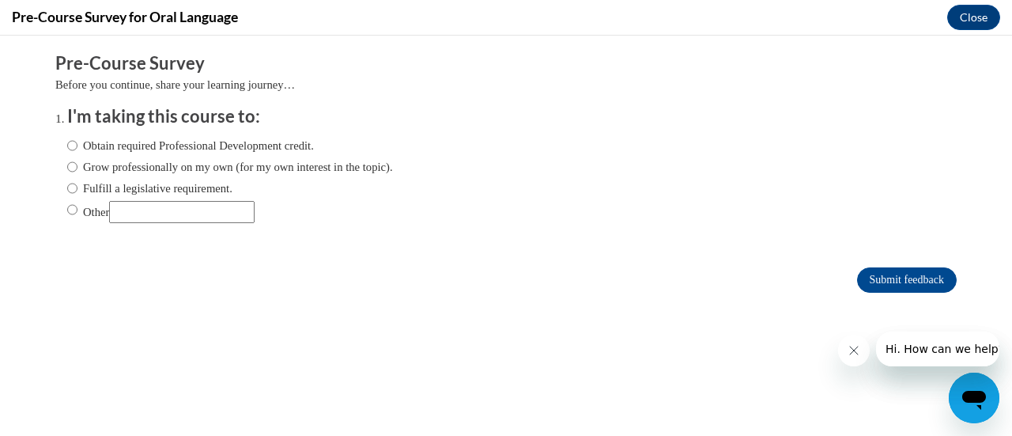
scroll to position [0, 0]
click at [67, 145] on input "Obtain required Professional Development credit." at bounding box center [72, 145] width 10 height 17
radio input "true"
click at [887, 276] on input "Submit feedback" at bounding box center [907, 279] width 100 height 25
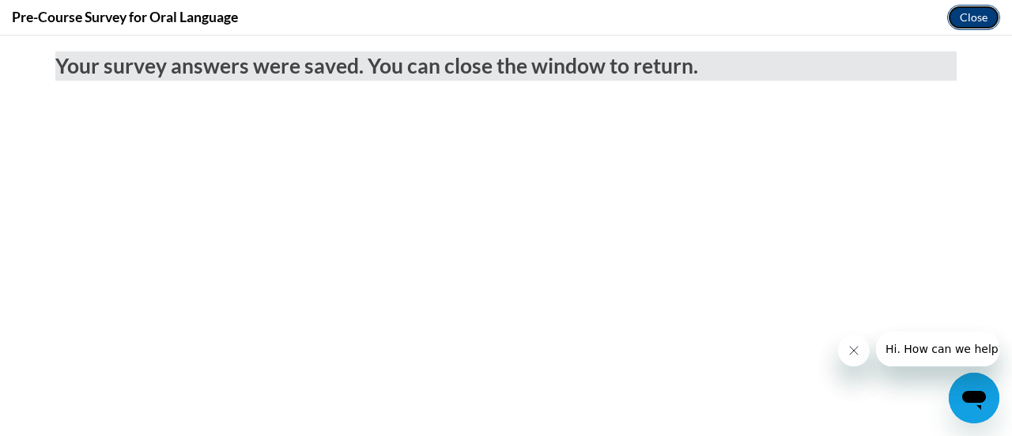
click at [969, 14] on button "Close" at bounding box center [973, 17] width 53 height 25
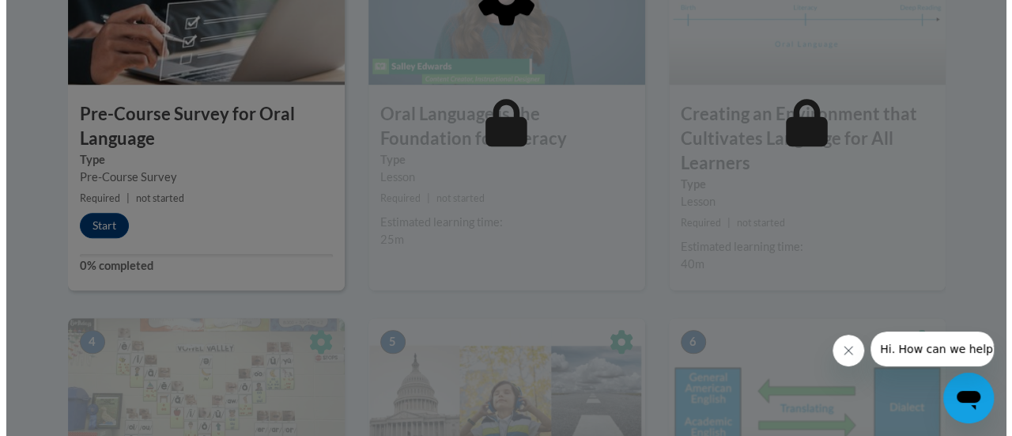
scroll to position [642, 0]
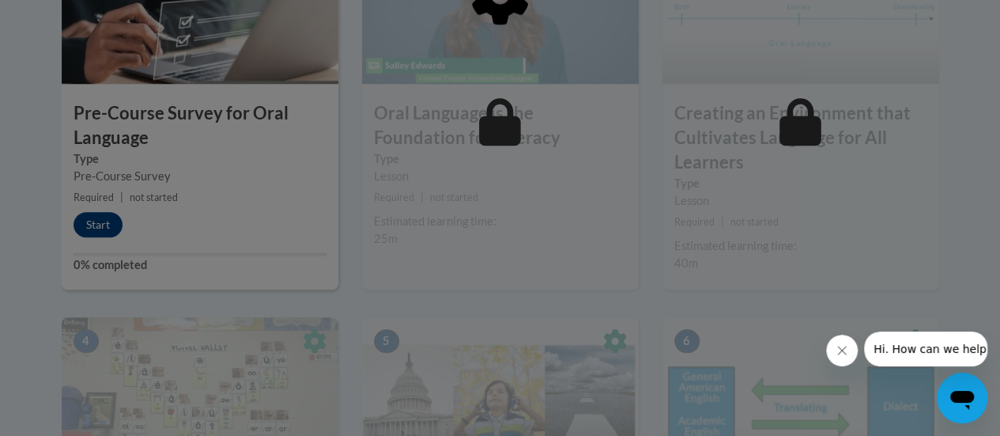
click at [834, 350] on button "Close message from company" at bounding box center [842, 350] width 32 height 32
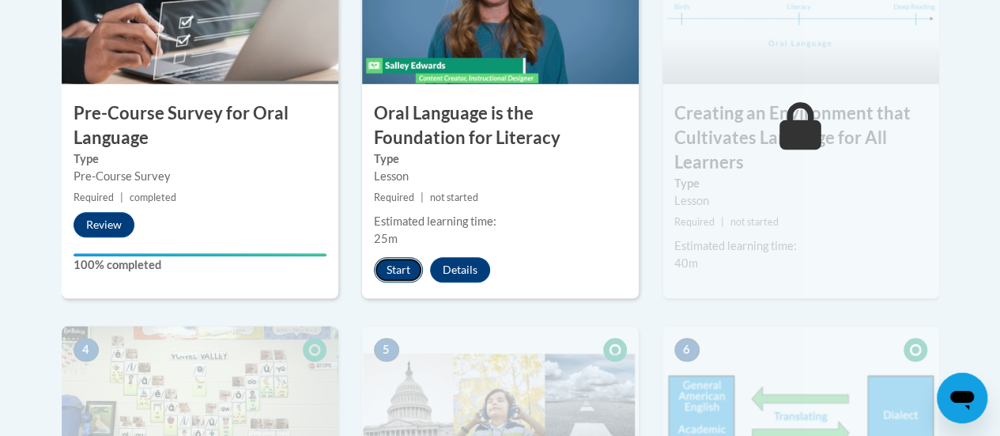
click at [405, 264] on button "Start" at bounding box center [398, 269] width 49 height 25
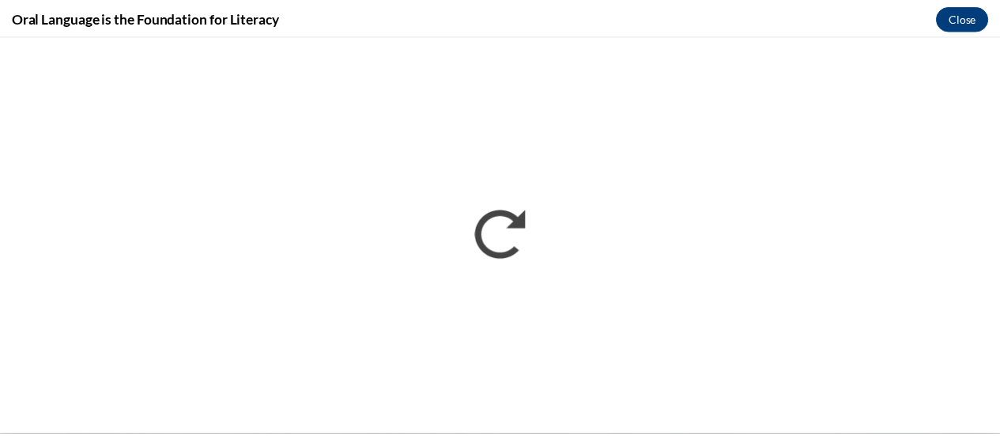
scroll to position [0, 0]
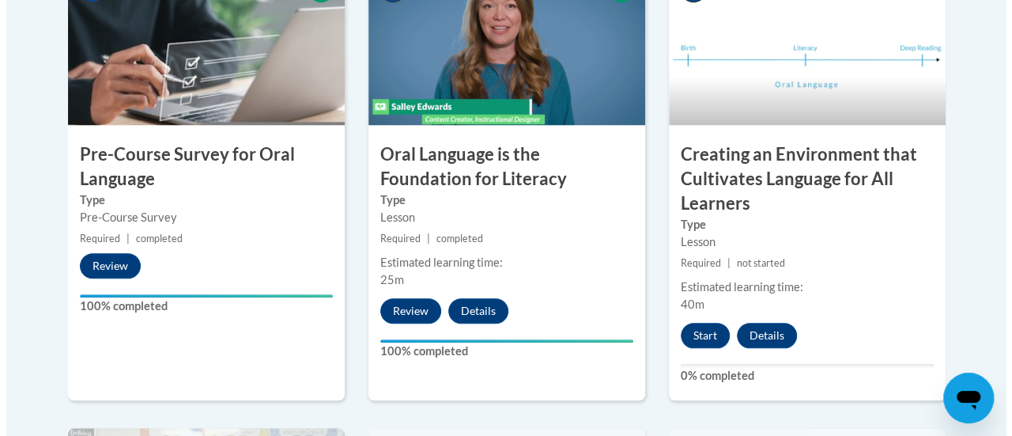
scroll to position [602, 0]
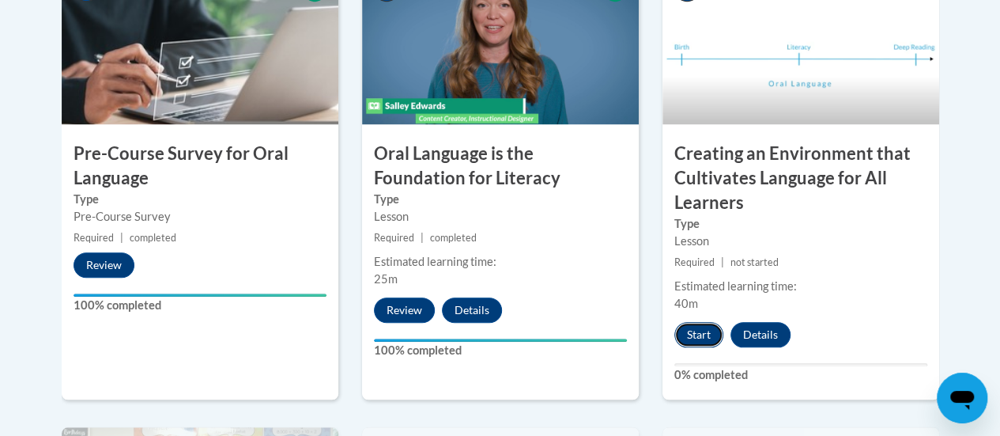
click at [704, 336] on button "Start" at bounding box center [698, 334] width 49 height 25
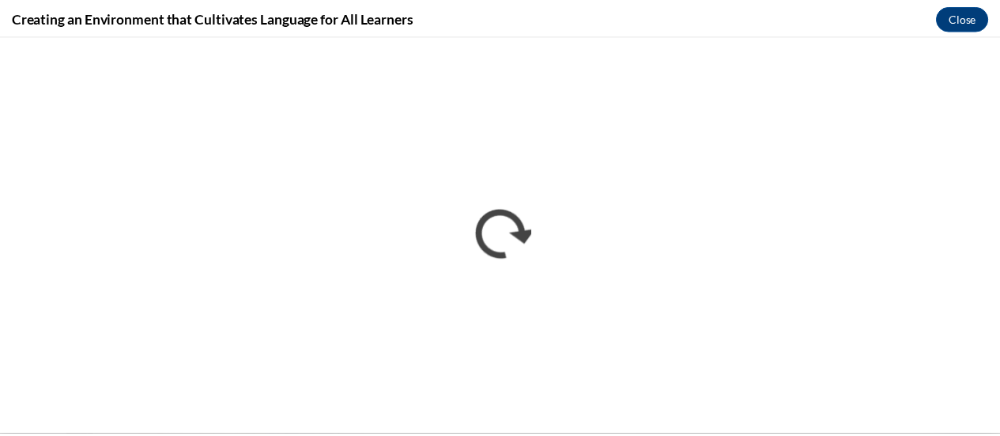
scroll to position [0, 0]
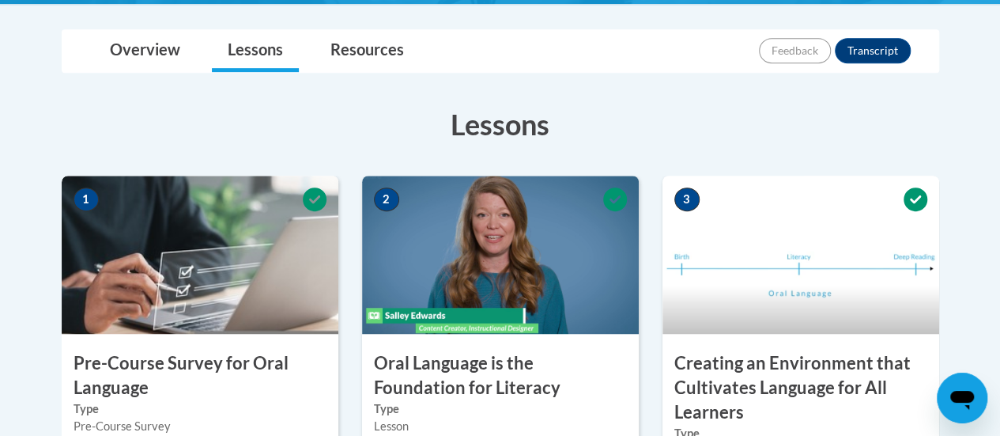
scroll to position [263, 0]
